Goal: Task Accomplishment & Management: Manage account settings

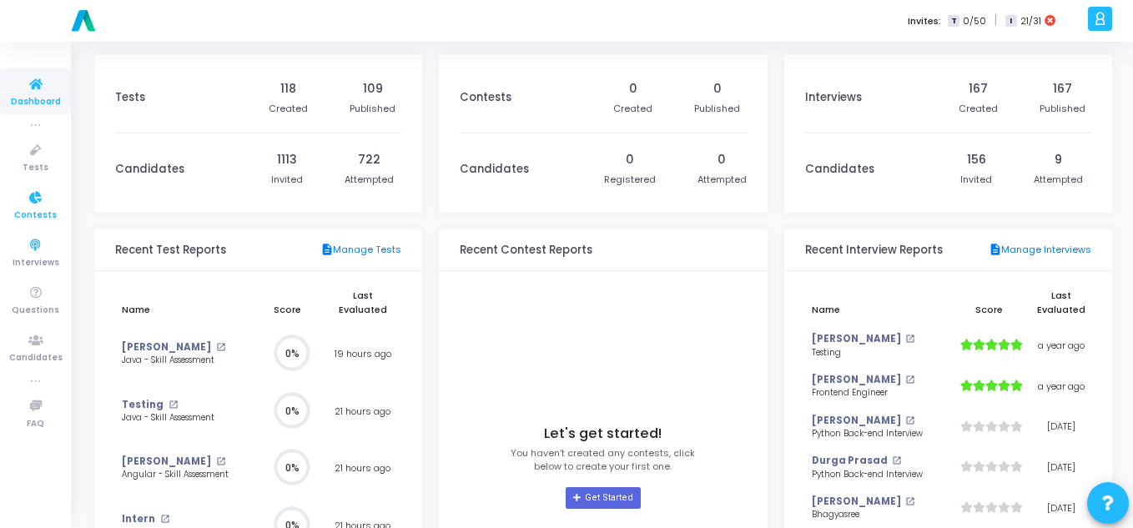
click at [38, 204] on icon at bounding box center [35, 198] width 35 height 21
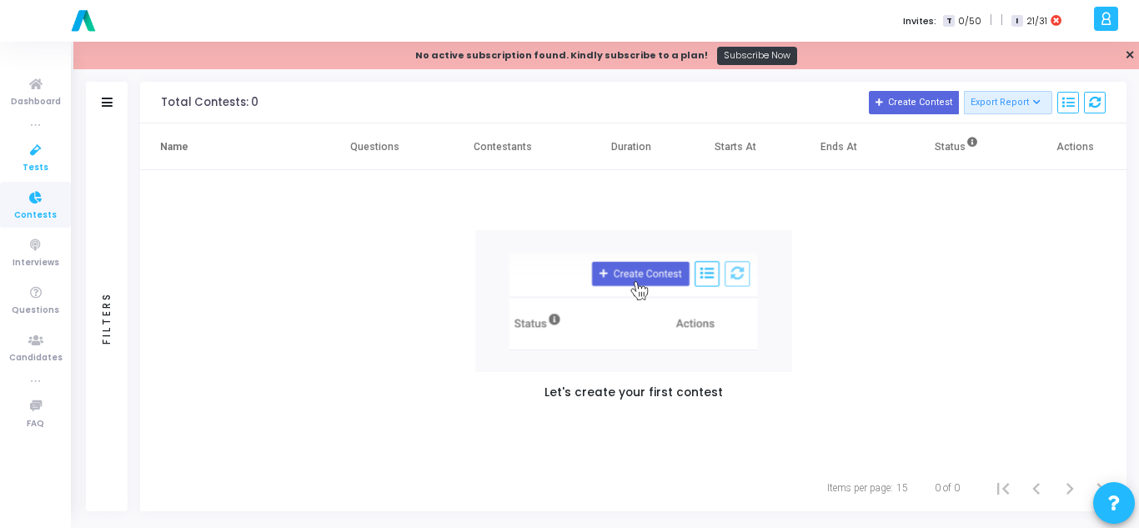
click at [26, 149] on icon at bounding box center [35, 150] width 35 height 21
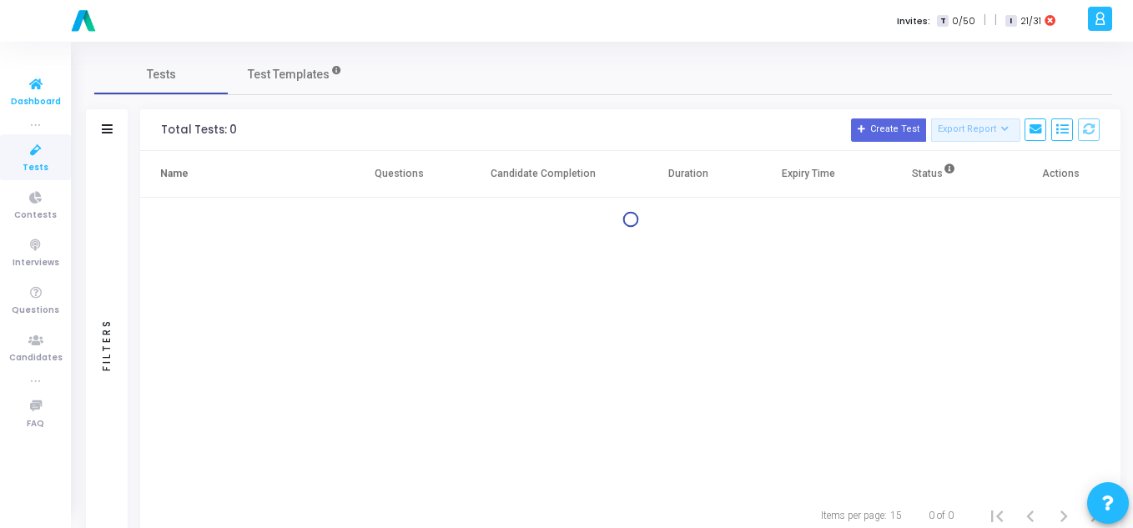
click at [29, 88] on icon at bounding box center [35, 84] width 35 height 21
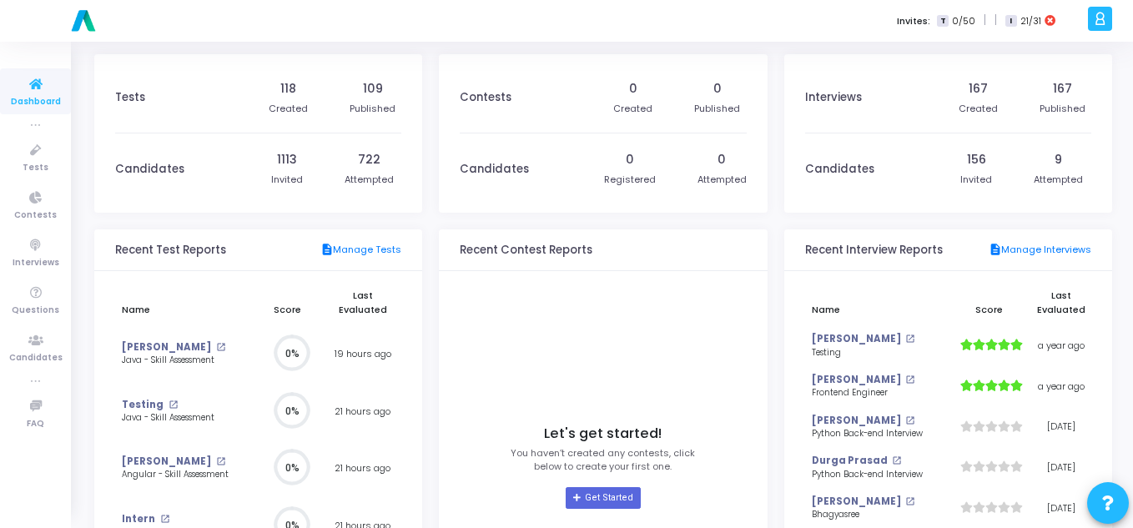
scroll to position [37, 18]
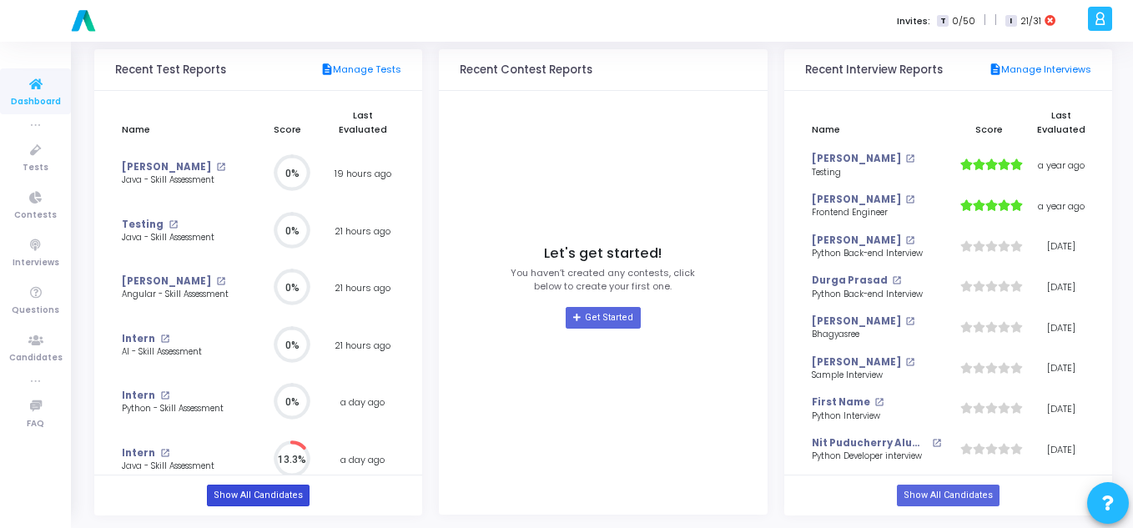
click at [262, 497] on link "Show All Candidates" at bounding box center [258, 496] width 103 height 22
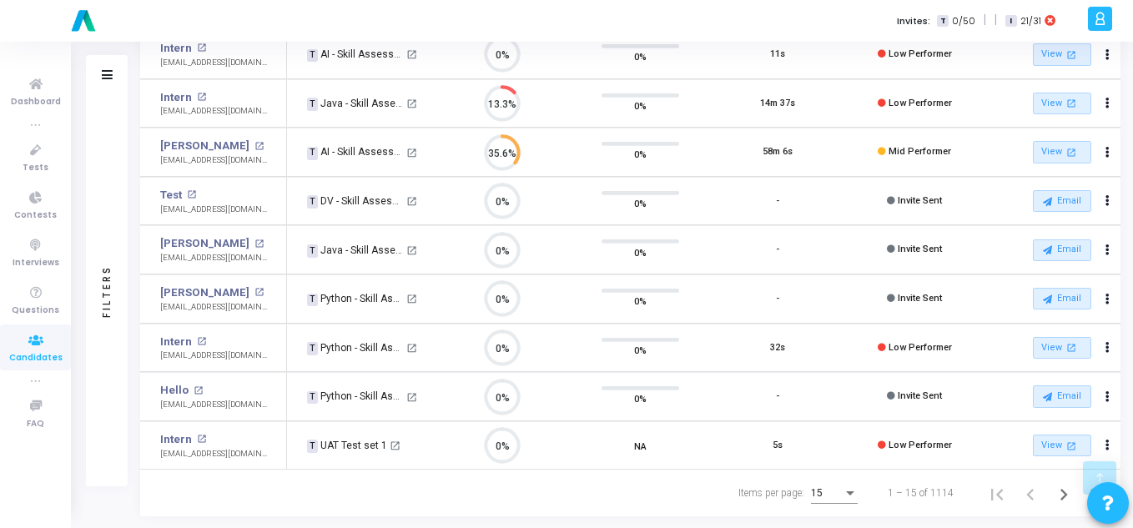
scroll to position [461, 0]
click at [819, 492] on span "15" at bounding box center [817, 492] width 12 height 12
click at [822, 475] on span "50" at bounding box center [835, 484] width 47 height 30
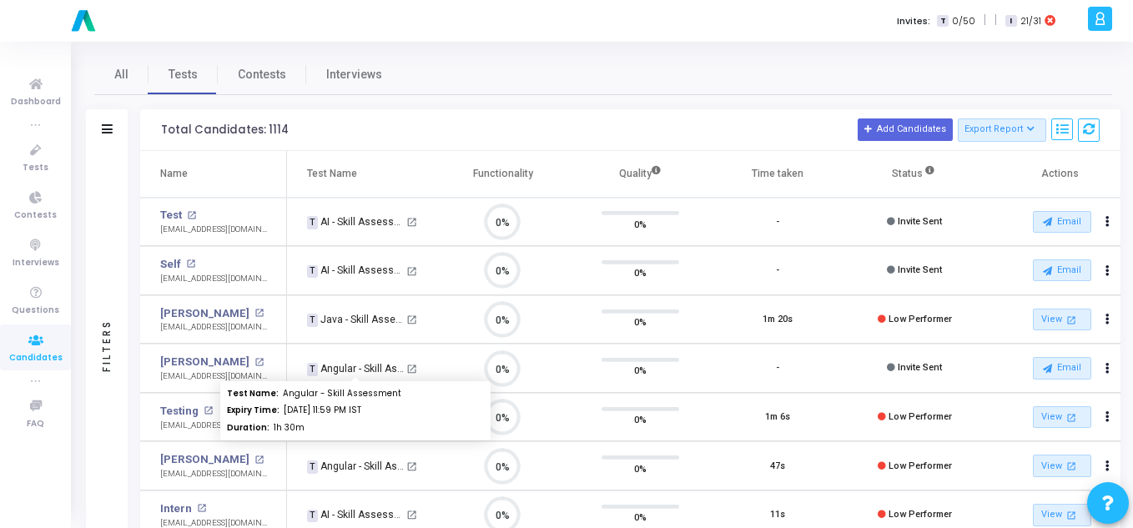
scroll to position [8, 8]
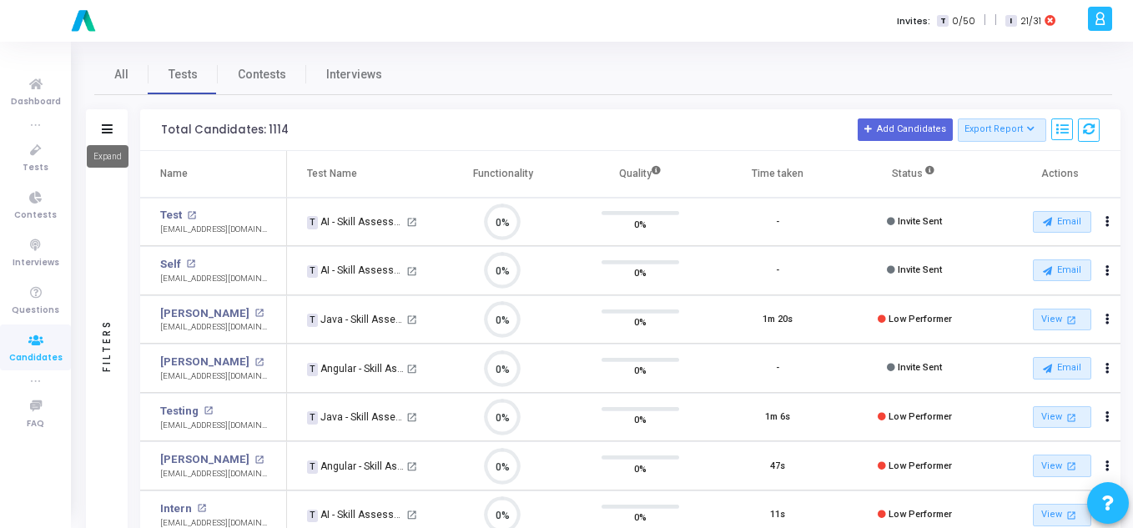
drag, startPoint x: 105, startPoint y: 133, endPoint x: 134, endPoint y: 151, distance: 34.5
click at [104, 133] on icon at bounding box center [107, 128] width 11 height 9
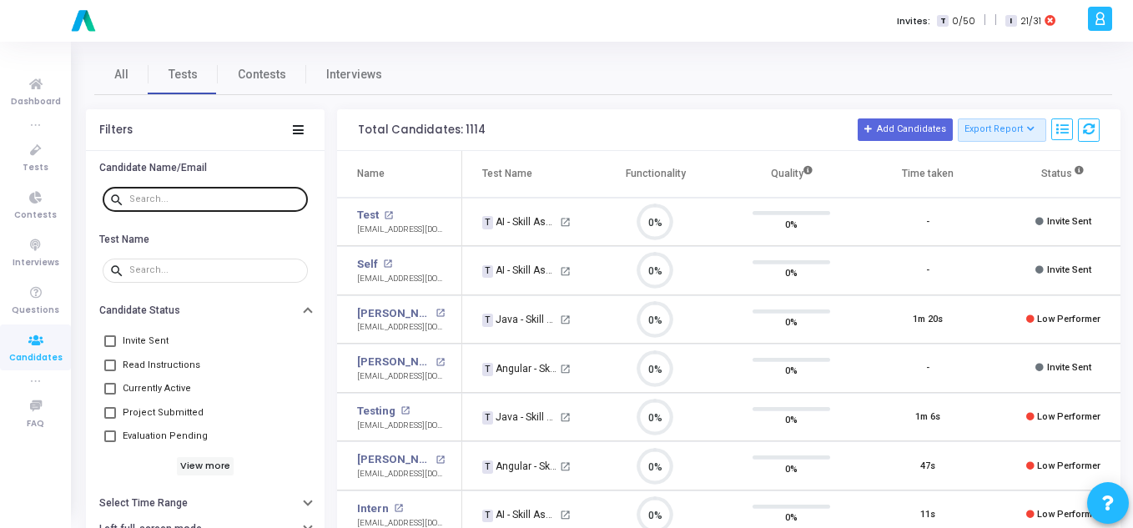
click at [184, 201] on input "text" at bounding box center [215, 199] width 172 height 10
paste input "[EMAIL_ADDRESS][DOMAIN_NAME]"
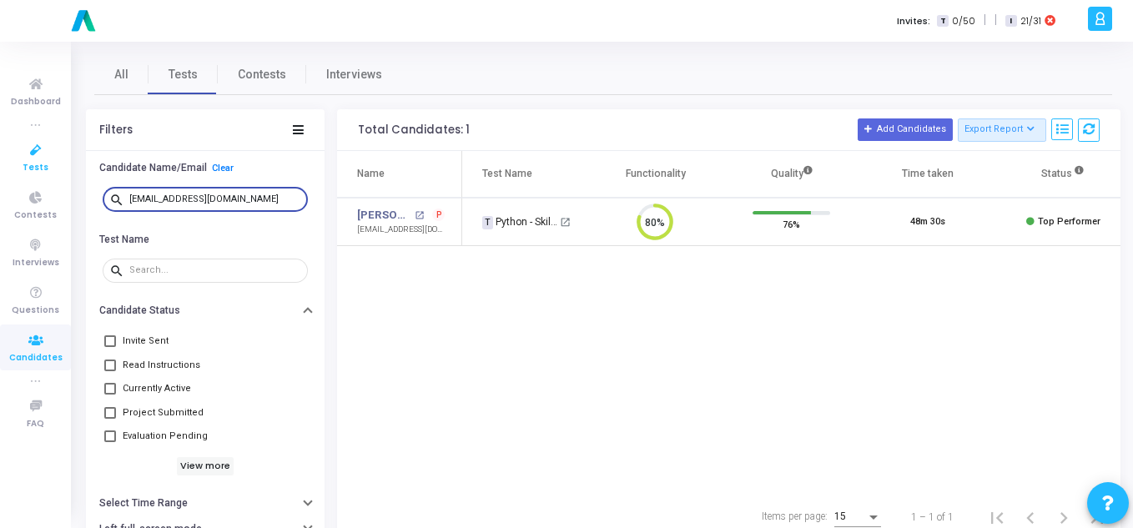
drag, startPoint x: 274, startPoint y: 198, endPoint x: 0, endPoint y: 171, distance: 274.9
click at [0, 171] on div "Dashboard true Tests Contests Interviews Questions Candidates true FAQ Invites:…" at bounding box center [566, 264] width 1133 height 528
paste input "[EMAIL_ADDRESS][DOMAIN_NAME]"
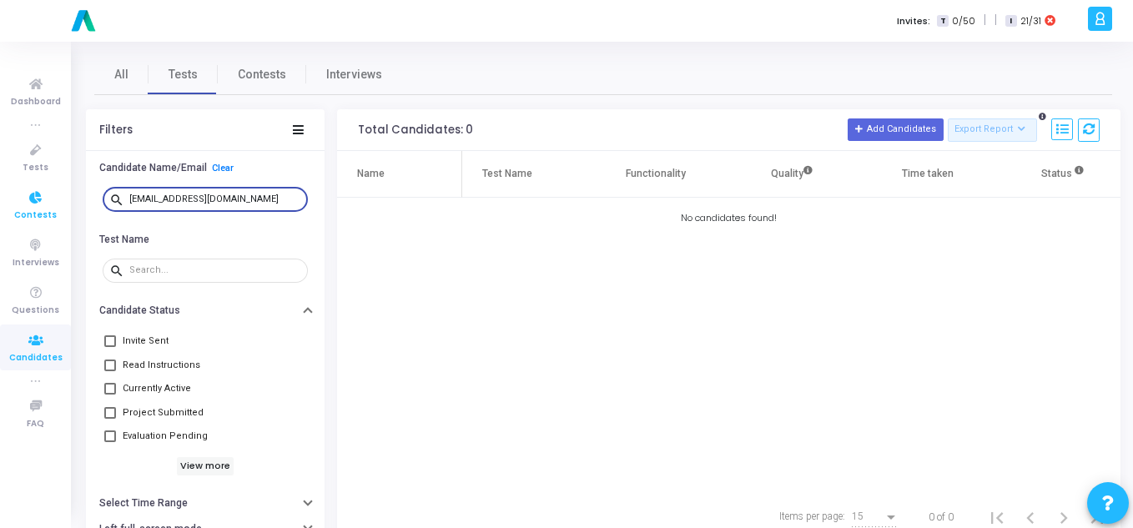
drag, startPoint x: 278, startPoint y: 199, endPoint x: 0, endPoint y: 194, distance: 277.8
click at [0, 194] on div "Dashboard true Tests Contests Interviews Questions Candidates true FAQ Invites:…" at bounding box center [566, 264] width 1133 height 528
paste input "[EMAIL_ADDRESS][DOMAIN_NAME]"
drag, startPoint x: 254, startPoint y: 202, endPoint x: 28, endPoint y: 191, distance: 227.1
click at [28, 191] on div "Dashboard true Tests Contests Interviews Questions Candidates true FAQ Invites:…" at bounding box center [566, 264] width 1133 height 528
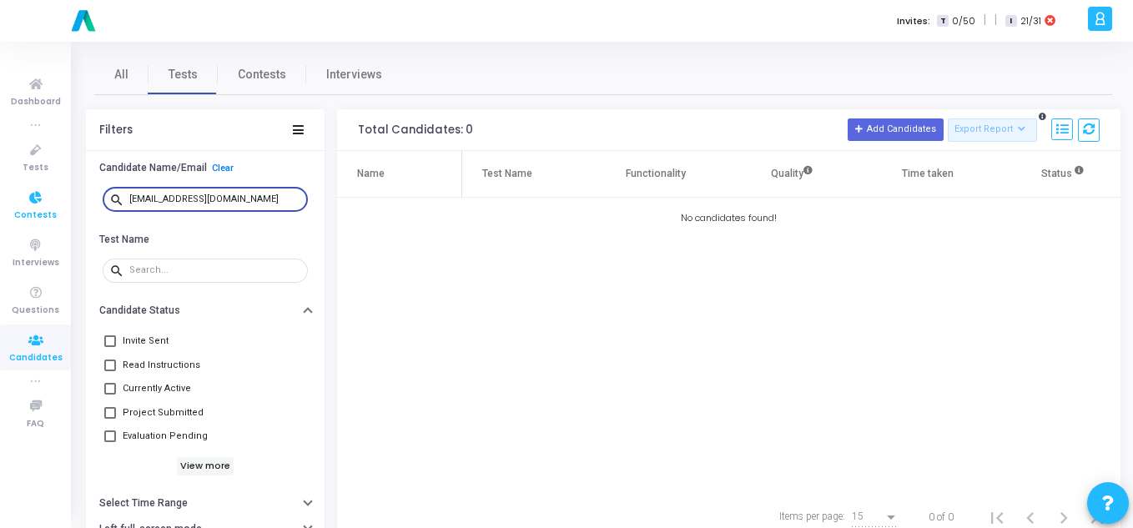
paste input "[EMAIL_ADDRESS][DOMAIN_NAME]"
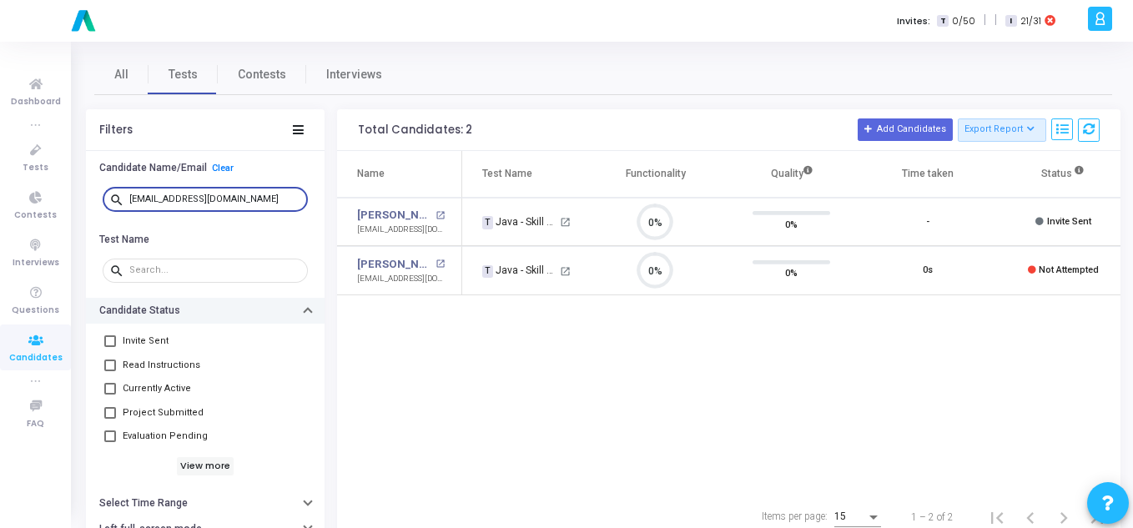
scroll to position [8, 8]
drag, startPoint x: 257, startPoint y: 199, endPoint x: 0, endPoint y: 189, distance: 257.1
click at [0, 189] on div "Dashboard true Tests Contests Interviews Questions Candidates true FAQ Invites:…" at bounding box center [566, 264] width 1133 height 528
paste input "[EMAIL_ADDRESS][DOMAIN_NAME]"
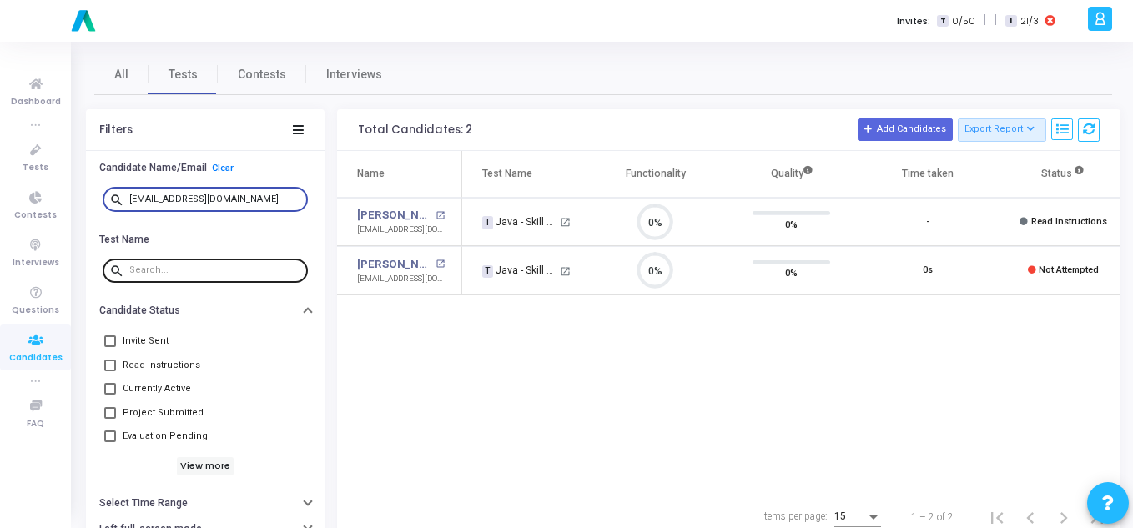
scroll to position [35, 43]
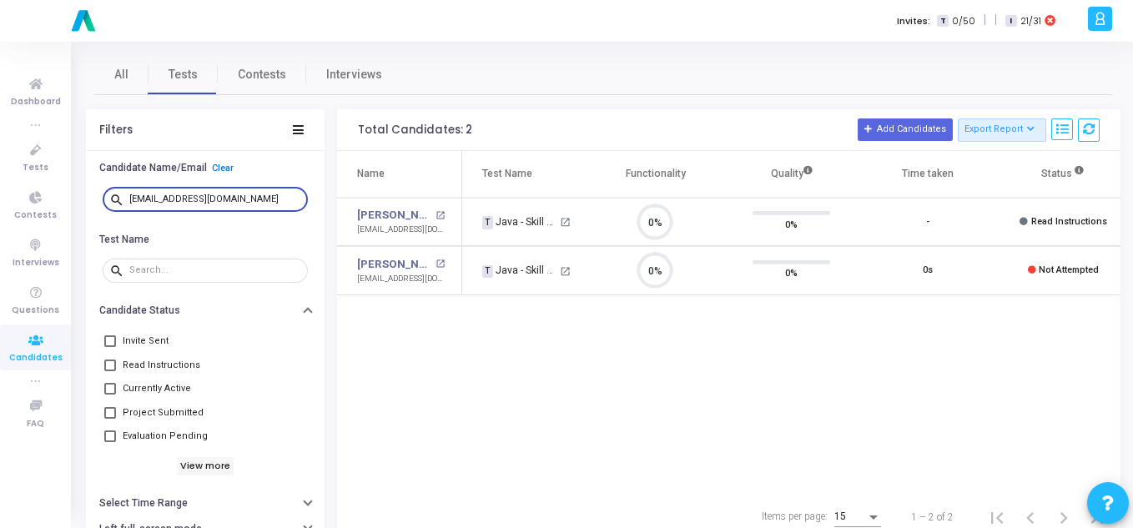
drag, startPoint x: 233, startPoint y: 199, endPoint x: 93, endPoint y: 189, distance: 139.7
click at [93, 189] on div "search [EMAIL_ADDRESS][DOMAIN_NAME]" at bounding box center [205, 200] width 239 height 38
paste input "[EMAIL_ADDRESS][DOMAIN_NAME]"
drag, startPoint x: 192, startPoint y: 198, endPoint x: 0, endPoint y: 198, distance: 191.8
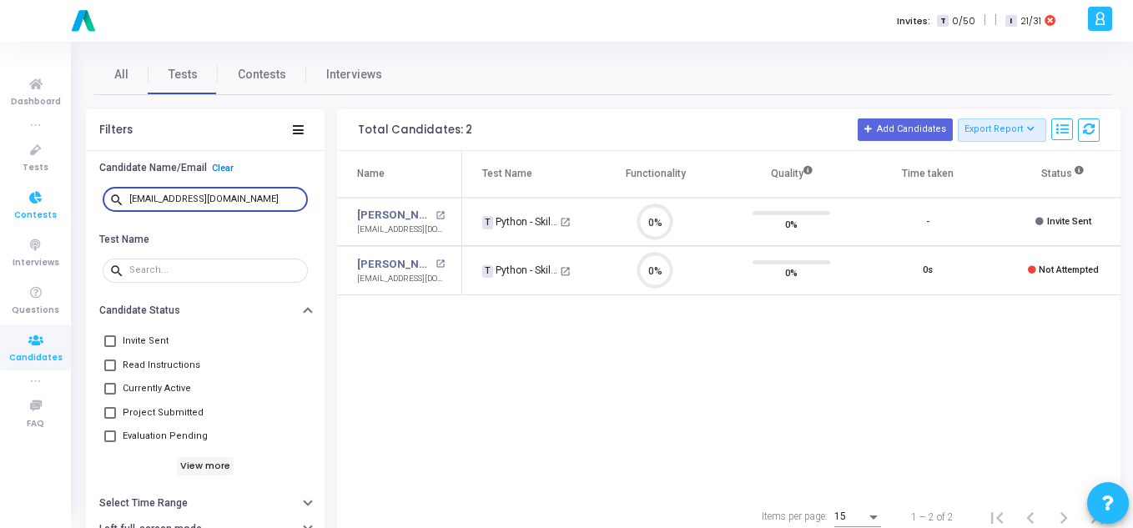
click at [0, 198] on div "Dashboard true Tests Contests Interviews Questions Candidates true FAQ Invites:…" at bounding box center [566, 264] width 1133 height 528
paste input "[EMAIL_ADDRESS][DOMAIN_NAME]"
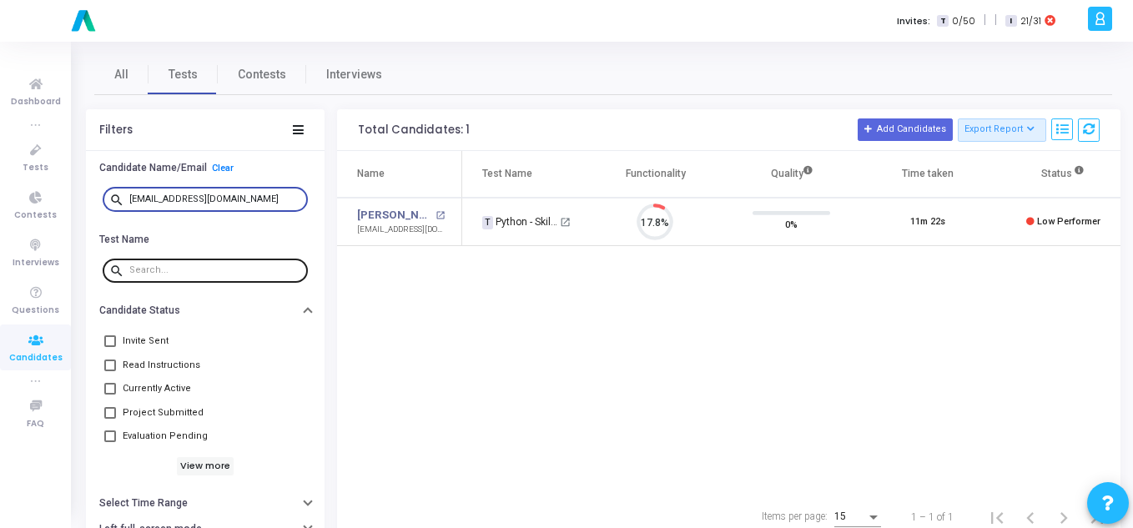
scroll to position [35, 43]
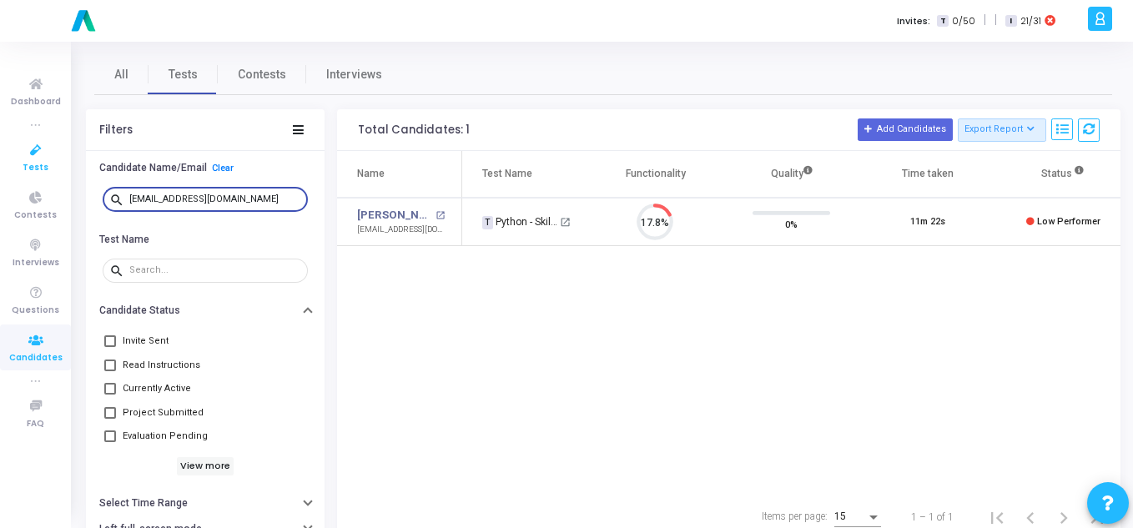
drag, startPoint x: 278, startPoint y: 204, endPoint x: 0, endPoint y: 139, distance: 285.1
click at [0, 139] on div "Dashboard true Tests Contests Interviews Questions Candidates true FAQ Invites:…" at bounding box center [566, 264] width 1133 height 528
paste input "[EMAIL_ADDRESS][DOMAIN_NAME]"
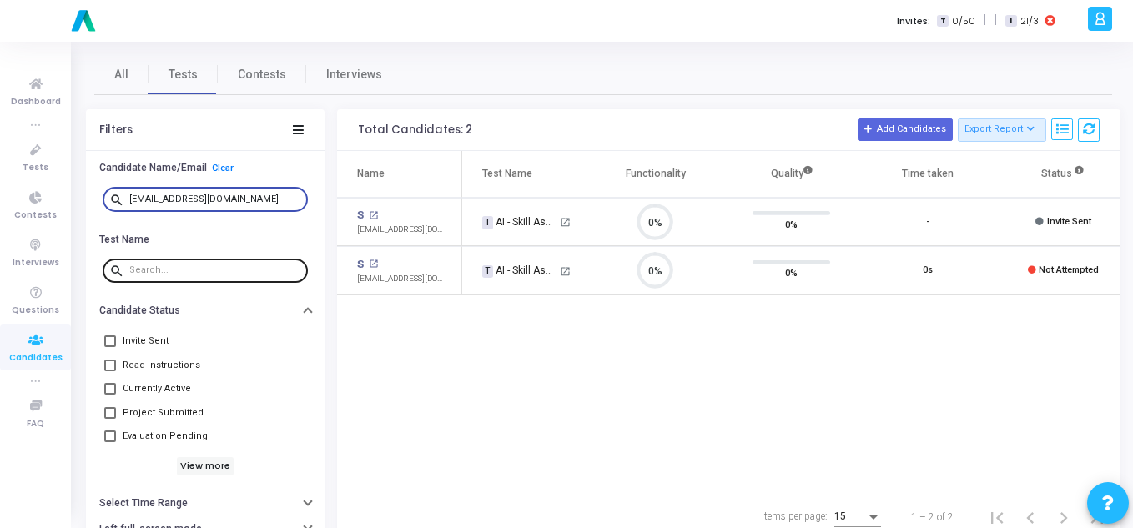
scroll to position [8, 8]
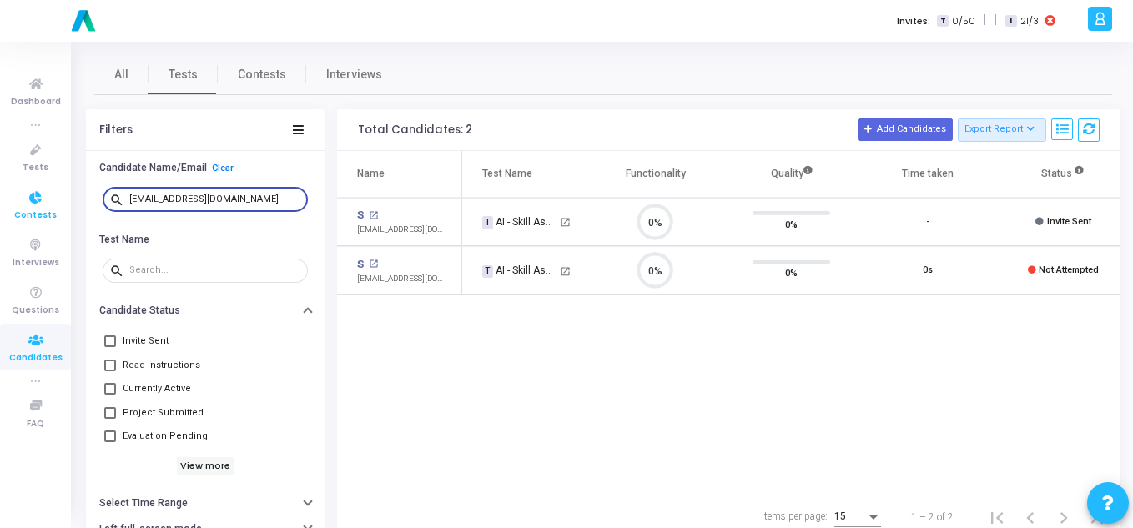
drag, startPoint x: 257, startPoint y: 194, endPoint x: 0, endPoint y: 194, distance: 256.9
click at [0, 194] on div "Dashboard true Tests Contests Interviews Questions Candidates true FAQ Invites:…" at bounding box center [566, 264] width 1133 height 528
paste input "[EMAIL_ADDRESS][DOMAIN_NAME]"
drag, startPoint x: 64, startPoint y: 179, endPoint x: 0, endPoint y: 163, distance: 66.2
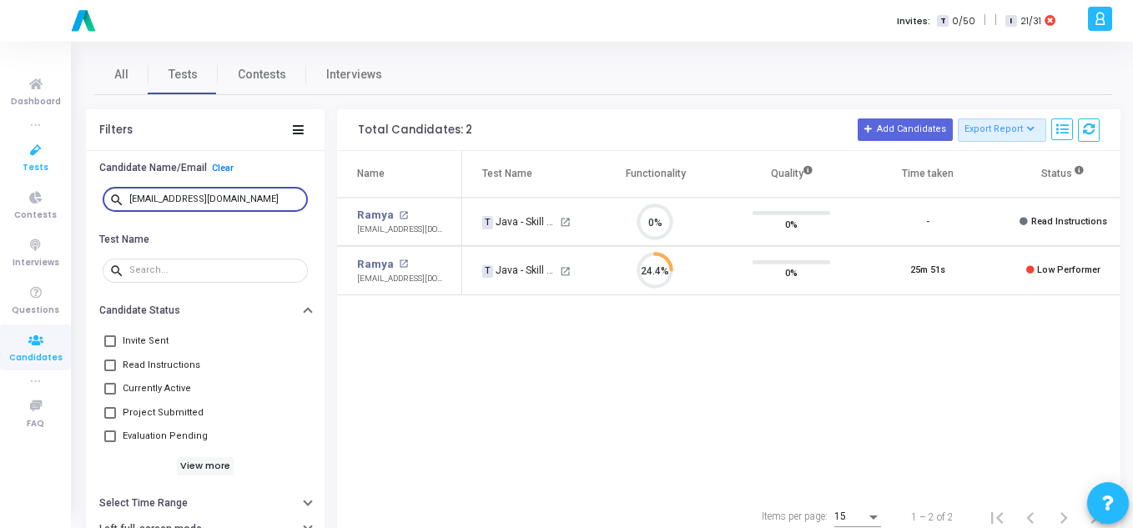
click at [0, 163] on div "Dashboard true Tests Contests Interviews Questions Candidates true FAQ Invites:…" at bounding box center [566, 264] width 1133 height 528
paste input "[EMAIL_ADDRESS][DOMAIN_NAME]"
drag, startPoint x: 249, startPoint y: 195, endPoint x: 0, endPoint y: 150, distance: 253.4
click at [0, 150] on div "Dashboard true Tests Contests Interviews Questions Candidates true FAQ Invites:…" at bounding box center [566, 264] width 1133 height 528
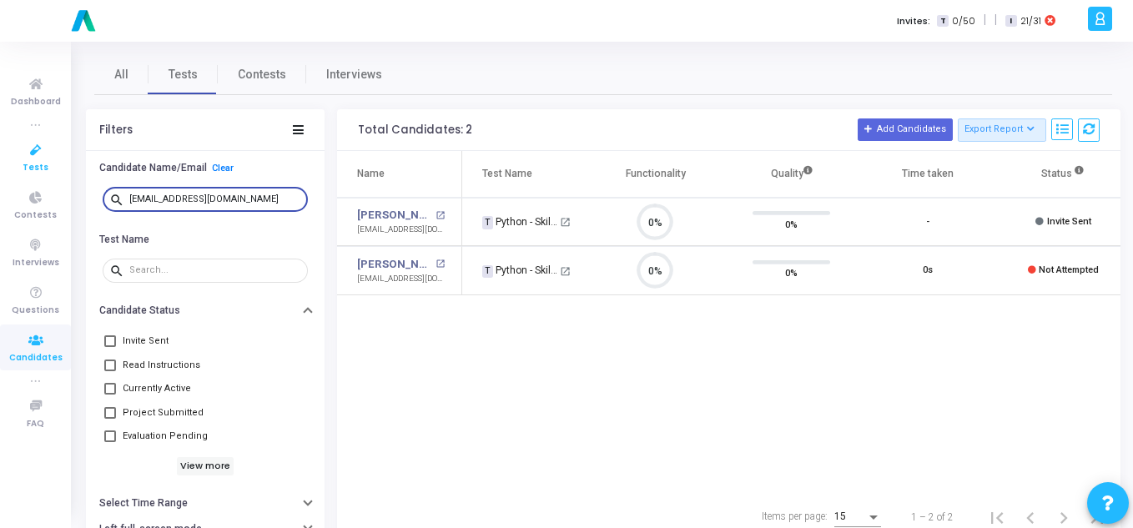
paste input "[EMAIL_ADDRESS][DOMAIN_NAME]"
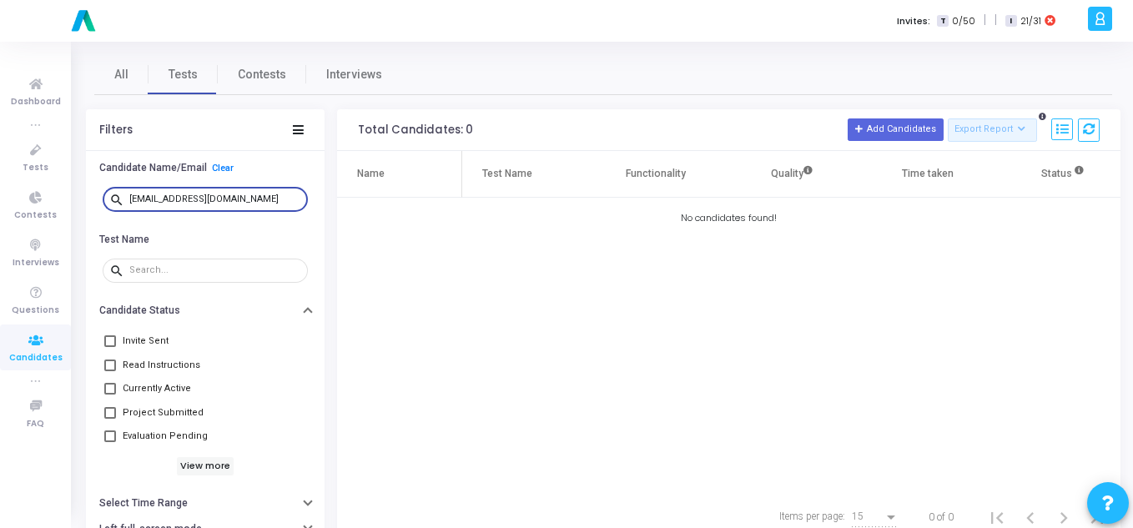
drag, startPoint x: 281, startPoint y: 199, endPoint x: 83, endPoint y: 170, distance: 200.5
click at [83, 170] on div "All Tests Contests Interviews Filters Candidate Name/Email Clear search [EMAIL_…" at bounding box center [602, 297] width 1059 height 486
paste input "[EMAIL_ADDRESS][DOMAIN_NAME]"
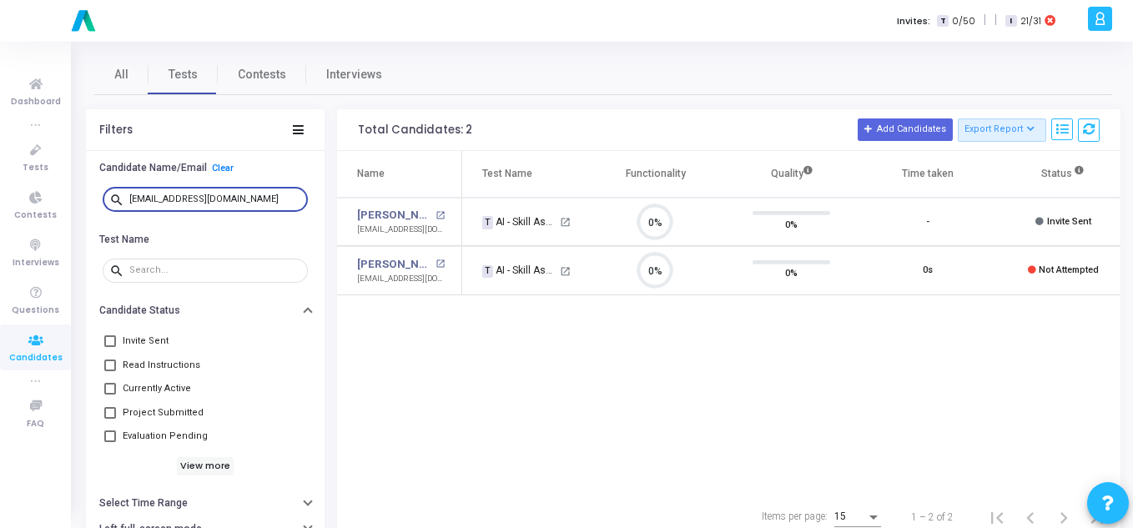
scroll to position [35, 43]
drag, startPoint x: 259, startPoint y: 197, endPoint x: 0, endPoint y: 199, distance: 258.6
click at [0, 199] on div "Dashboard true Tests Contests Interviews Questions Candidates true FAQ Invites:…" at bounding box center [566, 264] width 1133 height 528
paste input "[EMAIL_ADDRESS][DOMAIN_NAME]"
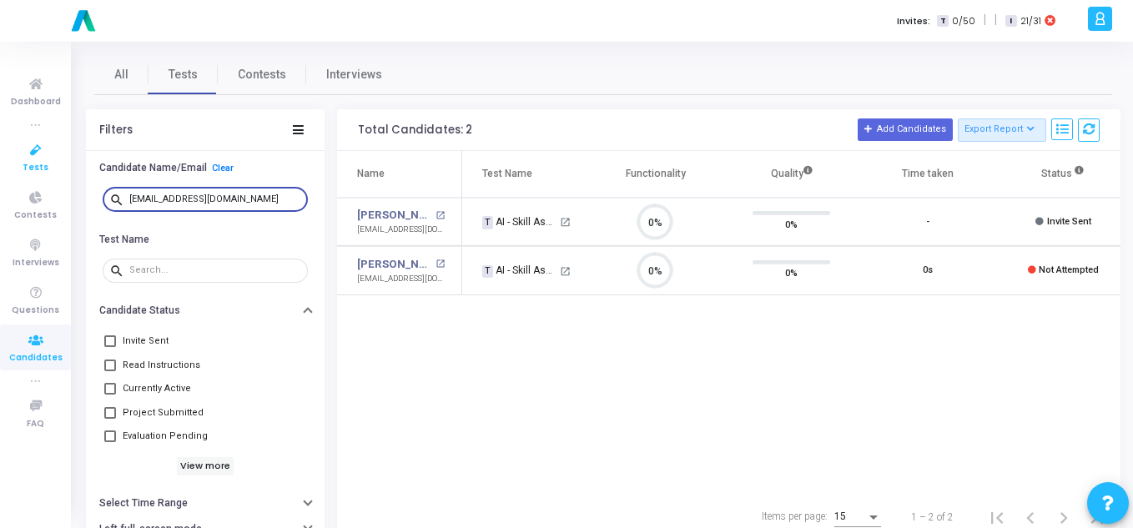
drag, startPoint x: 239, startPoint y: 204, endPoint x: 0, endPoint y: 163, distance: 242.9
click at [0, 163] on div "Dashboard true Tests Contests Interviews Questions Candidates true FAQ Invites:…" at bounding box center [566, 264] width 1133 height 528
paste input "sahasrapolasu32"
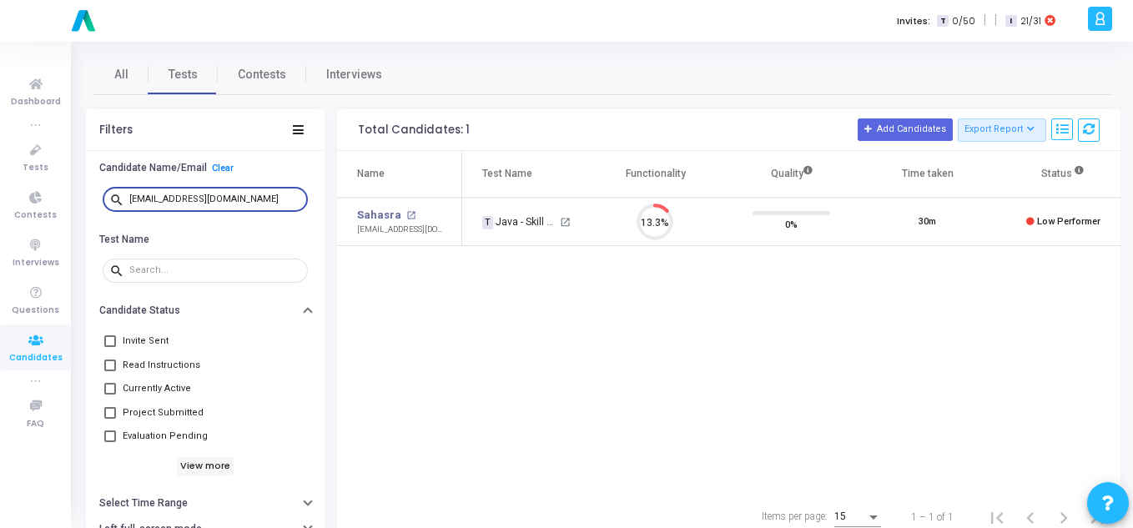
scroll to position [35, 43]
drag, startPoint x: 90, startPoint y: 197, endPoint x: 16, endPoint y: 193, distance: 74.4
click at [16, 193] on div "Dashboard true Tests Contests Interviews Questions Candidates true FAQ Invites:…" at bounding box center [566, 264] width 1133 height 528
paste input "navyathota165"
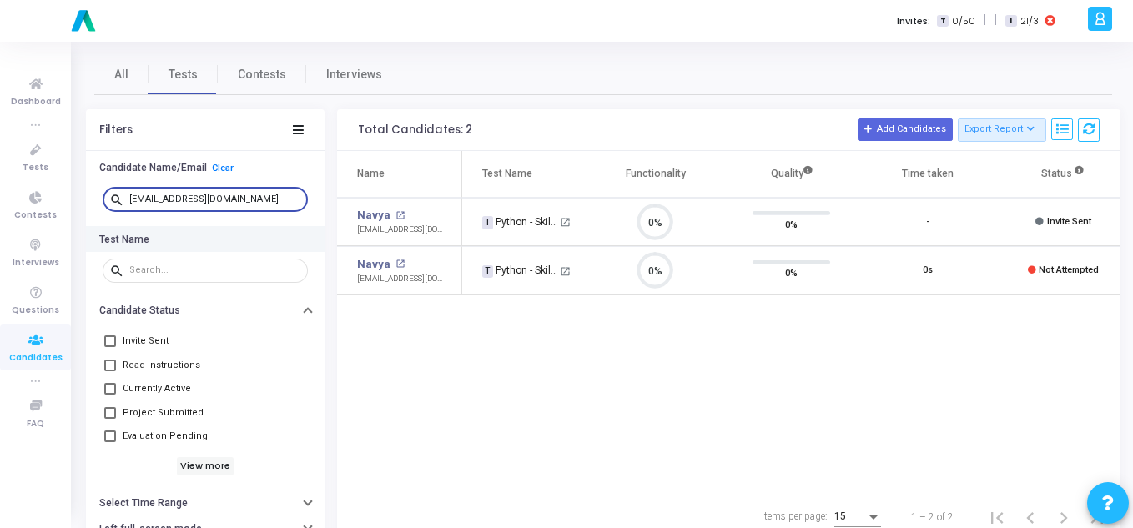
scroll to position [8, 8]
type input "[EMAIL_ADDRESS][DOMAIN_NAME]"
